Goal: Obtain resource: Obtain resource

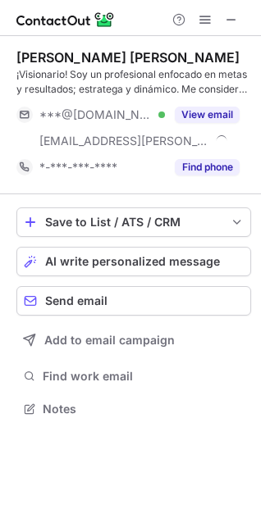
scroll to position [397, 261]
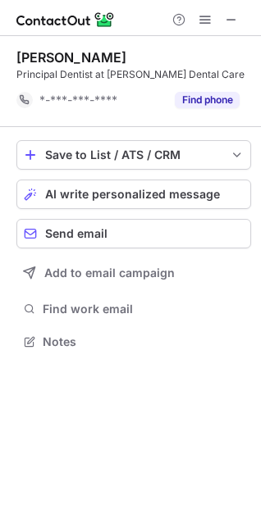
scroll to position [329, 261]
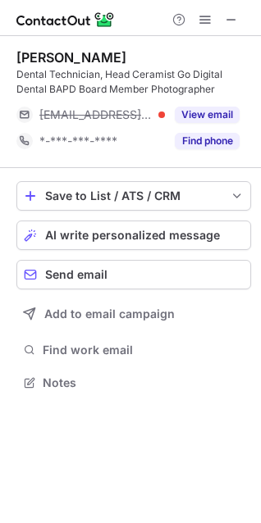
scroll to position [370, 261]
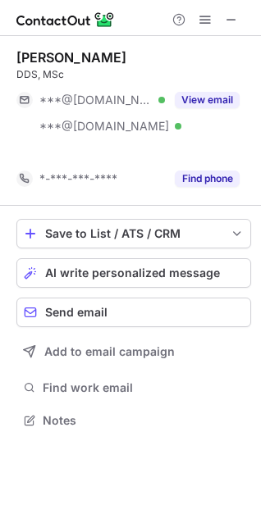
scroll to position [382, 261]
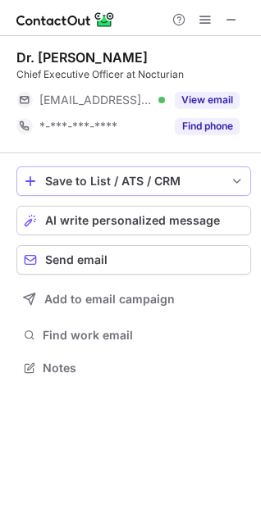
scroll to position [7, 7]
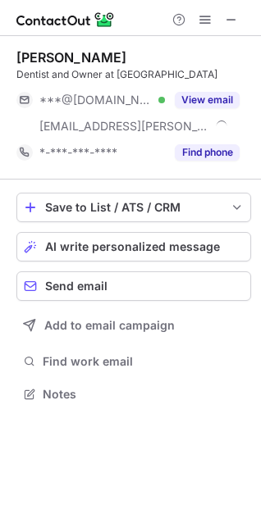
scroll to position [382, 261]
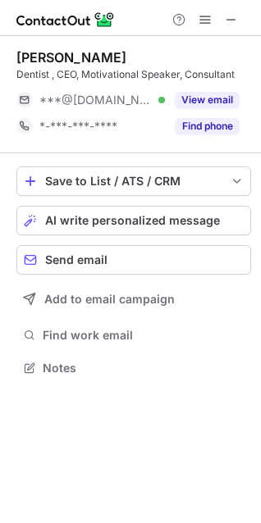
scroll to position [356, 261]
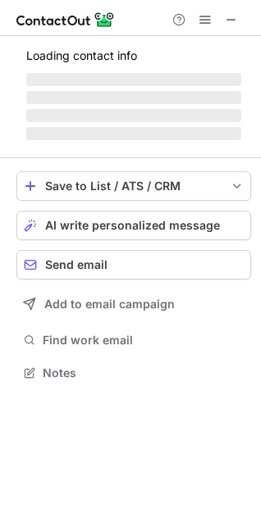
scroll to position [361, 261]
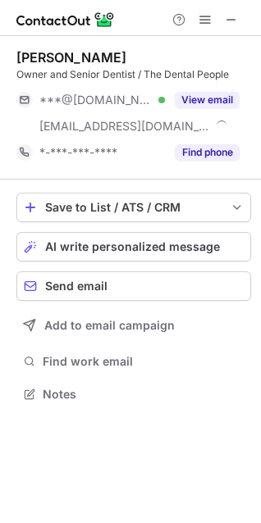
scroll to position [382, 261]
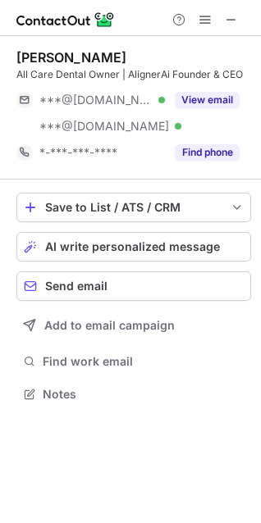
scroll to position [382, 261]
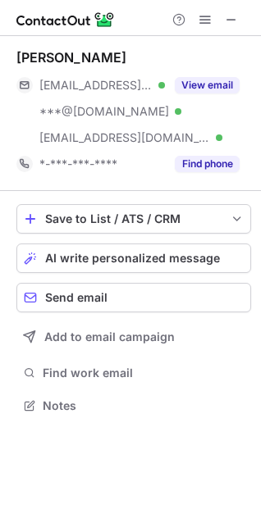
scroll to position [393, 261]
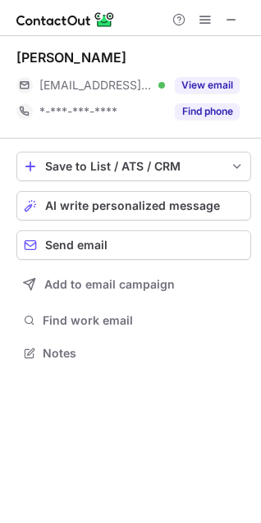
scroll to position [341, 261]
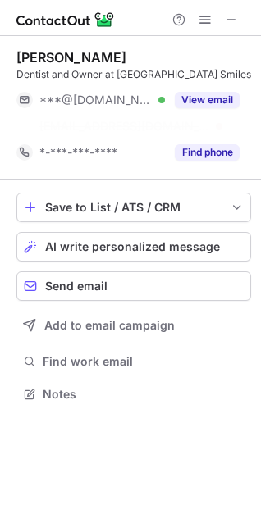
scroll to position [356, 261]
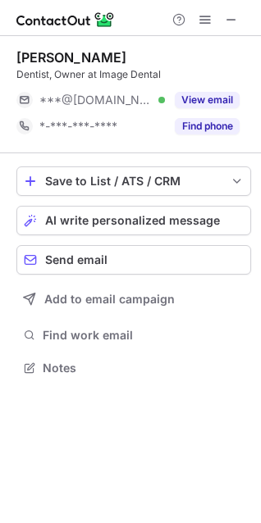
scroll to position [356, 261]
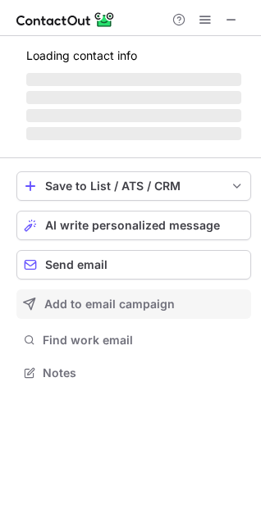
scroll to position [382, 261]
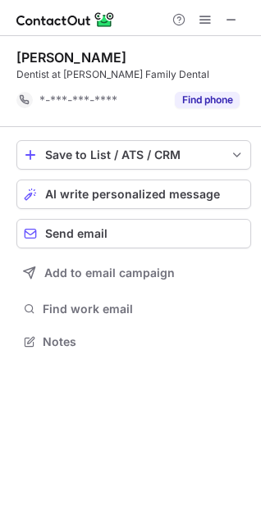
scroll to position [329, 261]
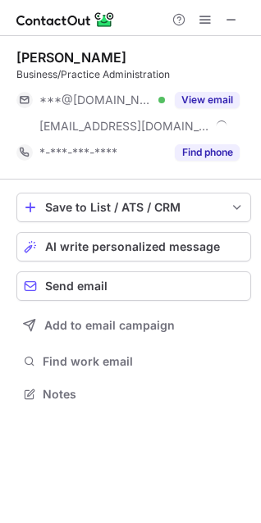
scroll to position [382, 261]
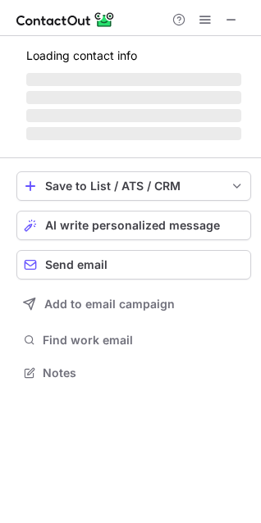
scroll to position [382, 261]
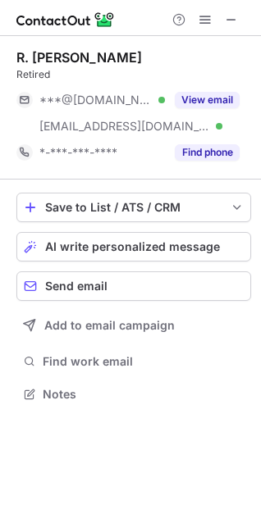
scroll to position [382, 261]
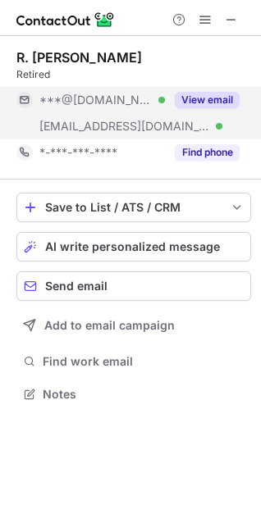
click at [202, 108] on div "View email" at bounding box center [202, 100] width 75 height 26
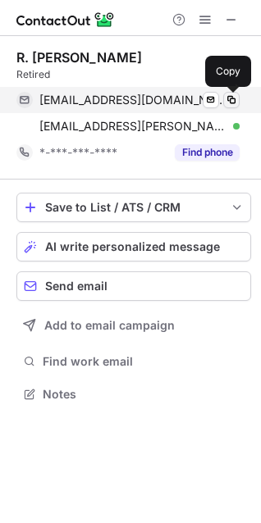
click at [231, 101] on span at bounding box center [231, 99] width 13 height 13
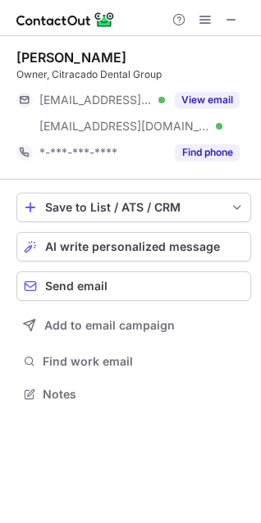
scroll to position [382, 261]
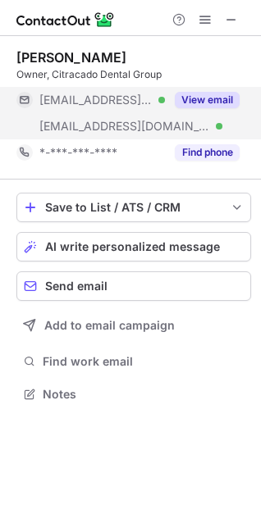
click at [216, 105] on button "View email" at bounding box center [207, 100] width 65 height 16
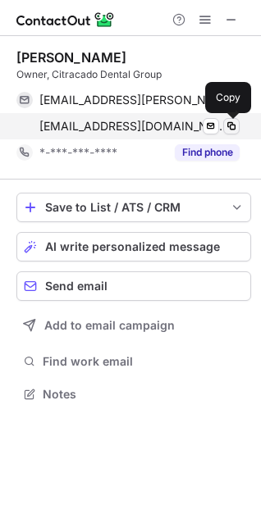
click at [227, 123] on span at bounding box center [231, 126] width 13 height 13
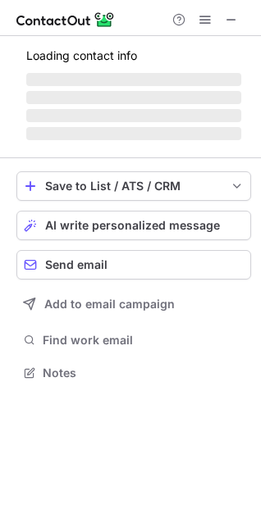
scroll to position [7, 7]
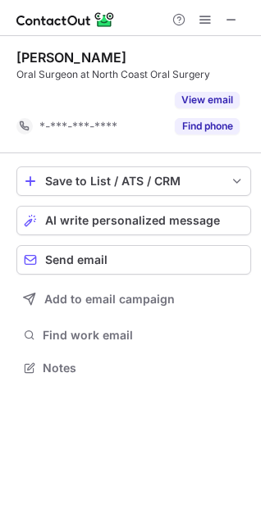
scroll to position [329, 261]
